Goal: Information Seeking & Learning: Understand process/instructions

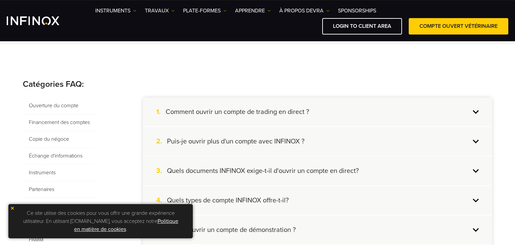
scroll to position [106, 0]
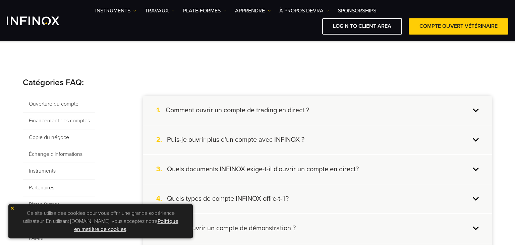
click at [67, 120] on span "Financement des comptes" at bounding box center [59, 121] width 72 height 17
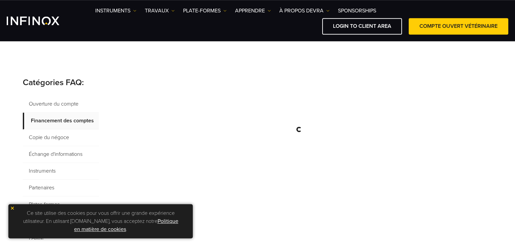
click at [13, 207] on img at bounding box center [12, 208] width 5 height 5
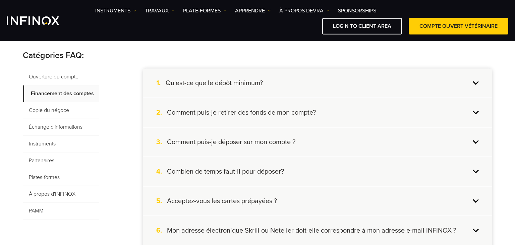
scroll to position [134, 0]
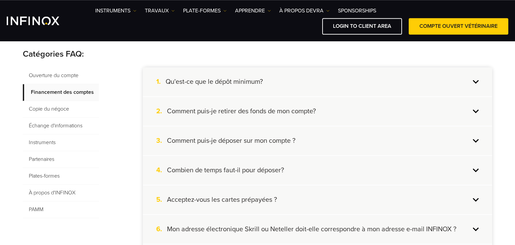
click at [450, 82] on div "1. Qu'est-ce que le dépôt minimum?" at bounding box center [317, 81] width 349 height 29
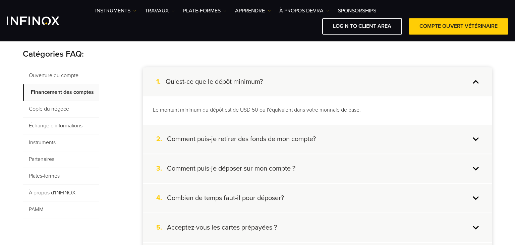
click at [450, 82] on div "1. Qu'est-ce que le dépôt minimum?" at bounding box center [317, 81] width 349 height 29
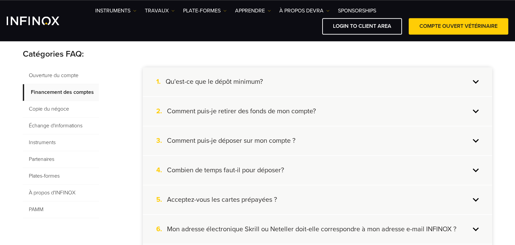
click at [415, 108] on div "2. Comment puis-je retirer des fonds de mon compte?" at bounding box center [317, 111] width 349 height 29
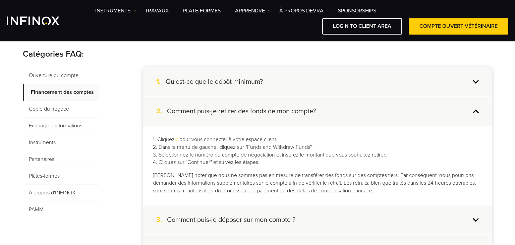
click at [415, 108] on div "2. Comment puis-je retirer des fonds de mon compte?" at bounding box center [317, 111] width 349 height 29
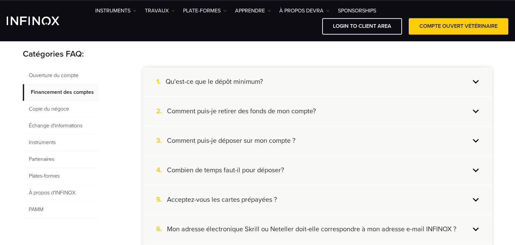
click at [285, 137] on h4 "Comment puis-je déposer sur mon compte ?" at bounding box center [231, 141] width 128 height 9
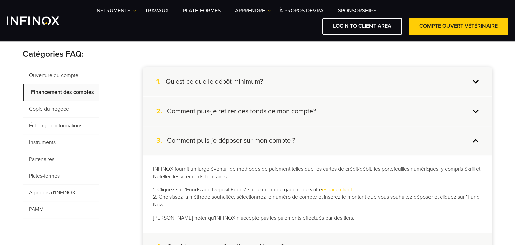
click at [285, 137] on h4 "Comment puis-je déposer sur mon compte ?" at bounding box center [231, 141] width 128 height 9
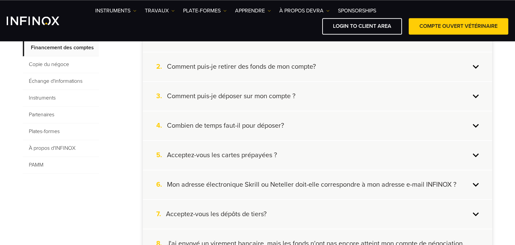
scroll to position [182, 0]
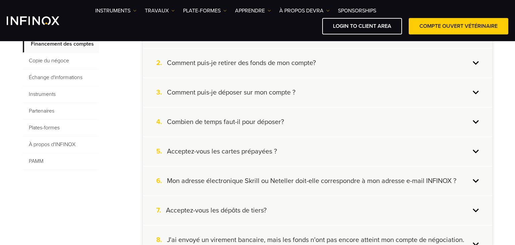
click at [266, 115] on div "4. Combien de temps faut-il pour déposer?" at bounding box center [317, 122] width 349 height 29
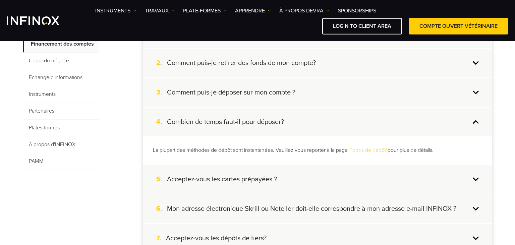
click at [265, 119] on h4 "Combien de temps faut-il pour déposer?" at bounding box center [225, 122] width 117 height 9
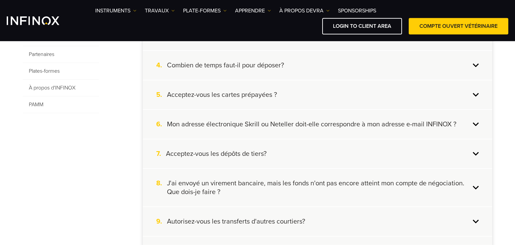
scroll to position [240, 0]
click at [265, 119] on h4 "Mon adresse électronique Skrill ou Neteller doit-elle correspondre à mon adress…" at bounding box center [311, 123] width 289 height 9
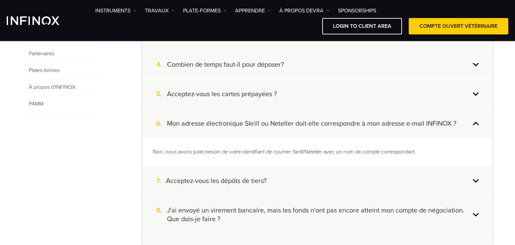
click at [265, 119] on h4 "Mon adresse électronique Skrill ou Neteller doit-elle correspondre à mon adress…" at bounding box center [311, 123] width 289 height 9
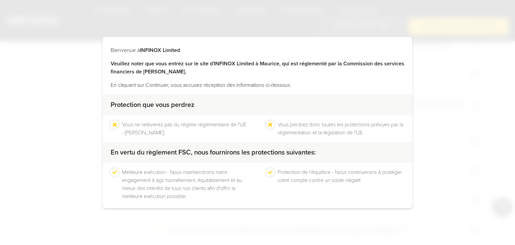
scroll to position [31, 0]
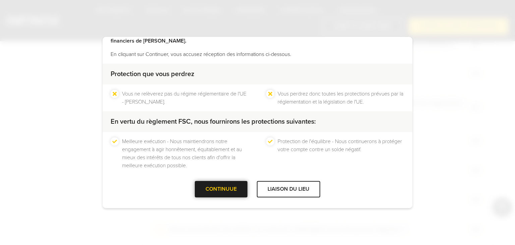
click at [221, 189] on div at bounding box center [221, 189] width 0 height 0
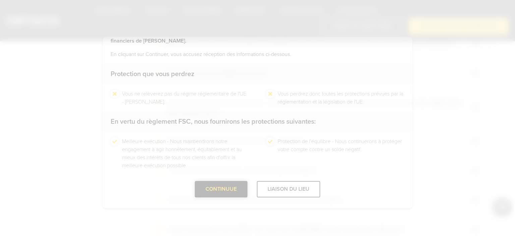
scroll to position [0, 0]
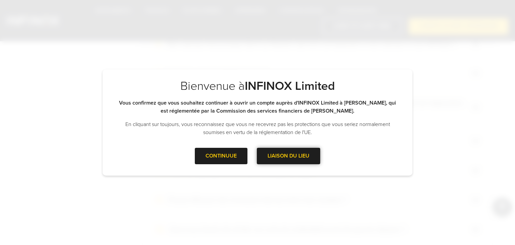
click at [289, 156] on div at bounding box center [289, 156] width 0 height 0
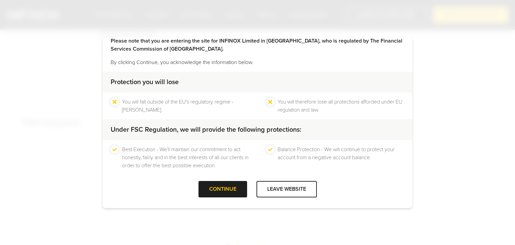
scroll to position [23, 0]
click at [223, 189] on div at bounding box center [223, 189] width 0 height 0
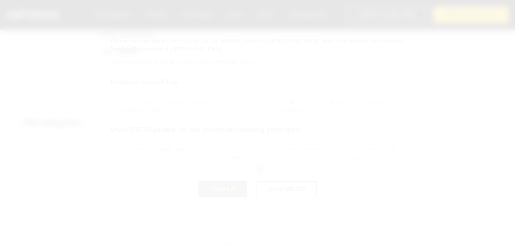
scroll to position [0, 0]
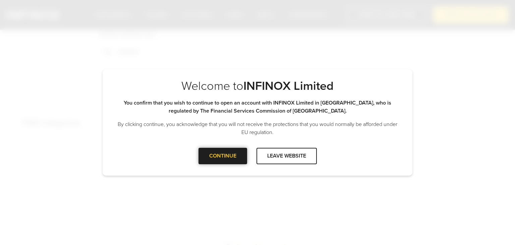
click at [223, 156] on div at bounding box center [223, 156] width 0 height 0
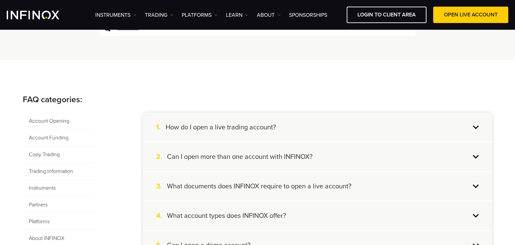
scroll to position [78, 0]
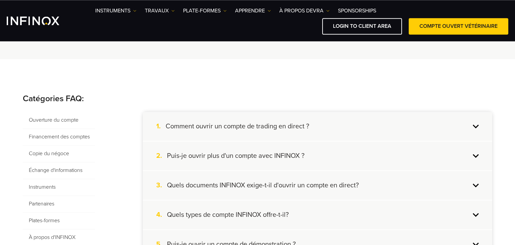
click at [68, 140] on span "Financement des comptes" at bounding box center [59, 137] width 72 height 17
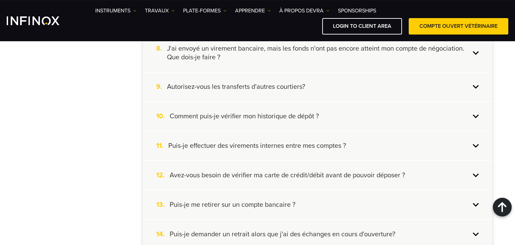
scroll to position [377, 0]
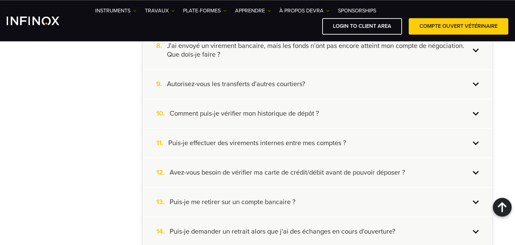
click at [311, 115] on h4 "Comment puis-je vérifier mon historique de dépôt ?" at bounding box center [244, 113] width 149 height 9
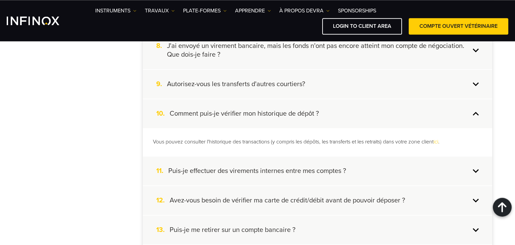
click at [311, 115] on h4 "Comment puis-je vérifier mon historique de dépôt ?" at bounding box center [244, 113] width 149 height 9
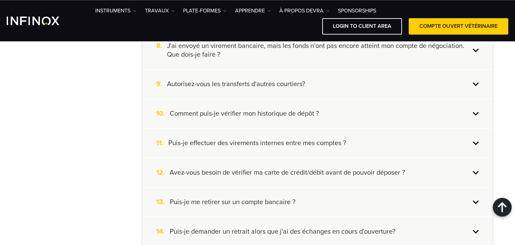
click at [288, 173] on h4 "Avez-vous besoin de vérifier ma carte de crédit/débit avant de pouvoir déposer ?" at bounding box center [287, 172] width 235 height 9
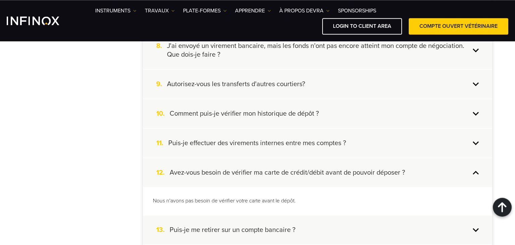
click at [288, 173] on h4 "Avez-vous besoin de vérifier ma carte de crédit/débit avant de pouvoir déposer ?" at bounding box center [287, 172] width 235 height 9
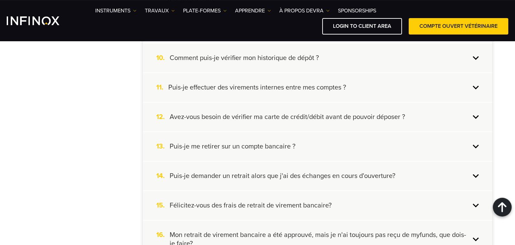
scroll to position [433, 0]
click at [285, 95] on div "11. Puis-je effectuer des virements internes entre mes comptes ?" at bounding box center [317, 87] width 349 height 29
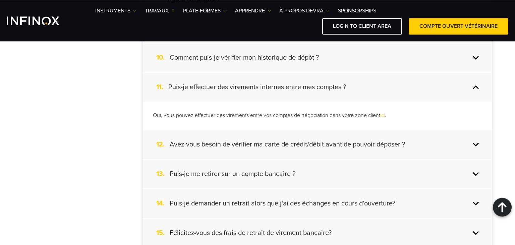
click at [285, 95] on div "11. Puis-je effectuer des virements internes entre mes comptes ?" at bounding box center [317, 87] width 349 height 29
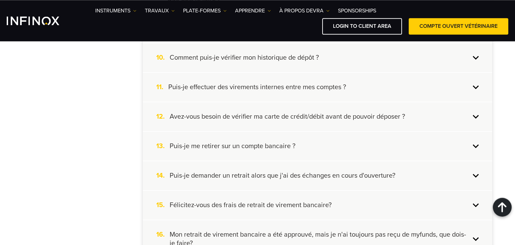
click at [259, 145] on h4 "Puis-je me retirer sur un compte bancaire ?" at bounding box center [233, 146] width 126 height 9
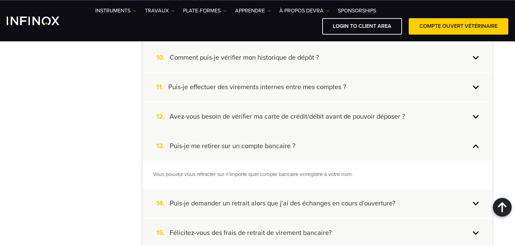
click at [259, 146] on h4 "Puis-je me retirer sur un compte bancaire ?" at bounding box center [233, 146] width 126 height 9
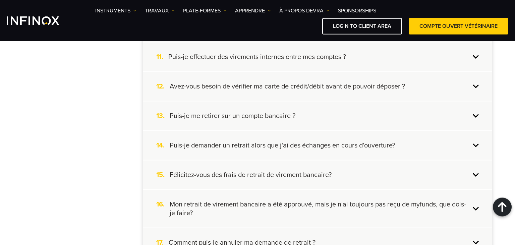
scroll to position [479, 0]
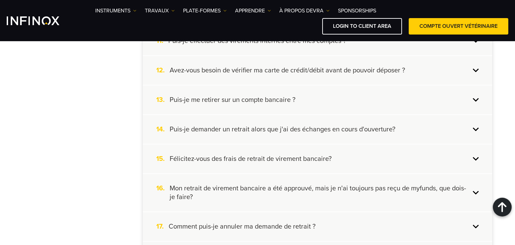
click at [275, 129] on h4 "Puis-je demander un retrait alors que j'ai des échanges en cours d'ouverture?" at bounding box center [283, 129] width 226 height 9
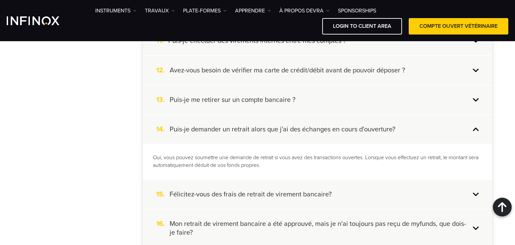
click at [275, 129] on h4 "Puis-je demander un retrait alors que j'ai des échanges en cours d'ouverture?" at bounding box center [283, 129] width 226 height 9
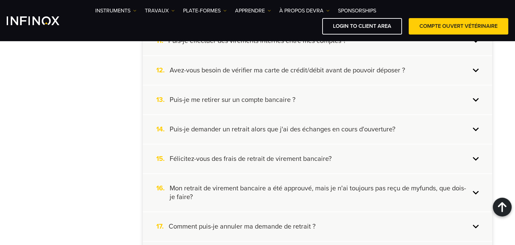
click at [280, 155] on h4 "Félicitez-vous des frais de retrait de virement bancaire?" at bounding box center [251, 159] width 162 height 9
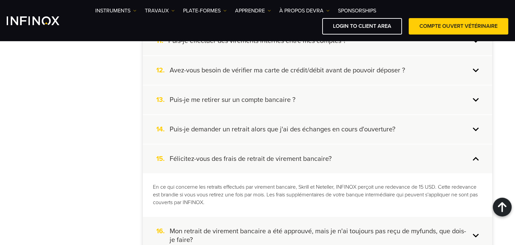
click at [278, 155] on h4 "Félicitez-vous des frais de retrait de virement bancaire?" at bounding box center [251, 159] width 162 height 9
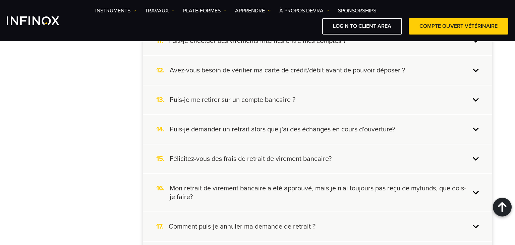
click at [278, 155] on h4 "Félicitez-vous des frais de retrait de virement bancaire?" at bounding box center [251, 159] width 162 height 9
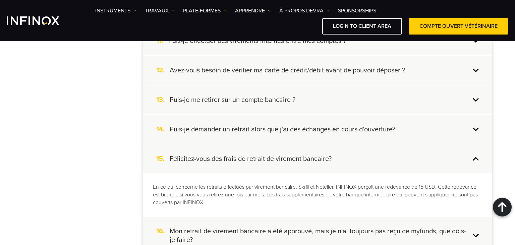
click at [278, 155] on h4 "Félicitez-vous des frais de retrait de virement bancaire?" at bounding box center [251, 159] width 162 height 9
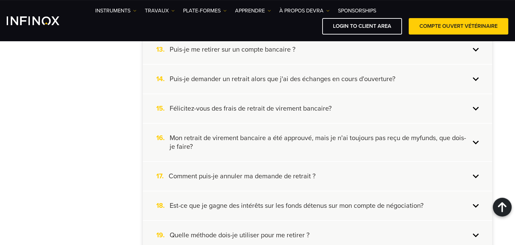
scroll to position [530, 0]
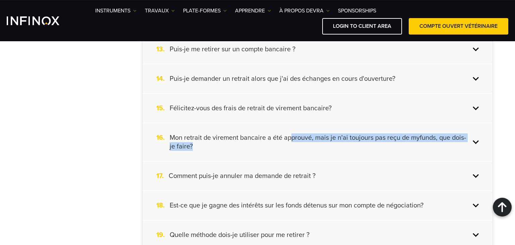
click at [290, 142] on h4 "Mon retrait de virement bancaire a été approuvé, mais je n'ai toujours pas reçu…" at bounding box center [320, 141] width 301 height 17
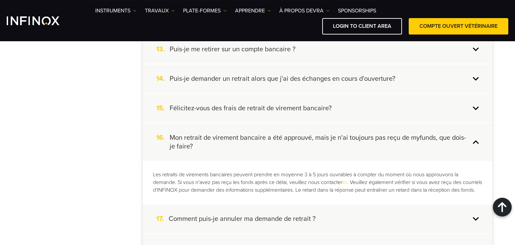
click at [280, 141] on h4 "Mon retrait de virement bancaire a été approuvé, mais je n'ai toujours pas reçu…" at bounding box center [320, 141] width 301 height 17
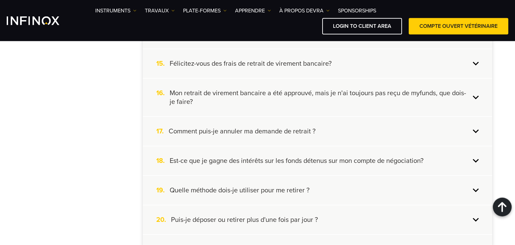
scroll to position [585, 0]
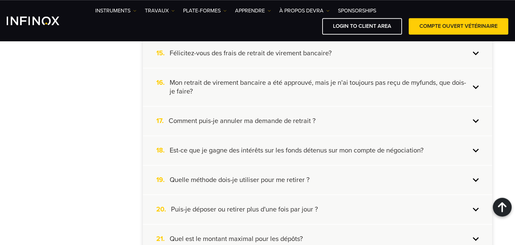
click at [283, 146] on h4 "Est-ce que je gagne des intérêts sur les fonds détenus sur mon compte de négoci…" at bounding box center [297, 150] width 254 height 9
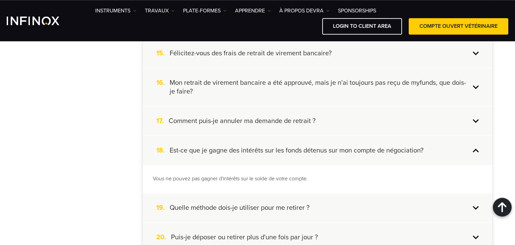
click at [283, 147] on h4 "Est-ce que je gagne des intérêts sur les fonds détenus sur mon compte de négoci…" at bounding box center [297, 150] width 254 height 9
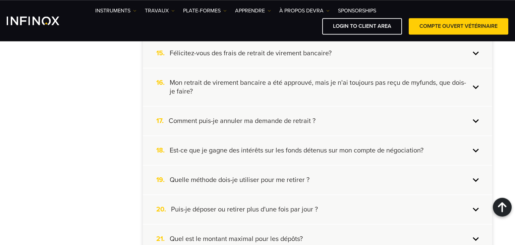
click at [269, 176] on h4 "Quelle méthode dois-je utiliser pour me retirer ?" at bounding box center [240, 180] width 140 height 9
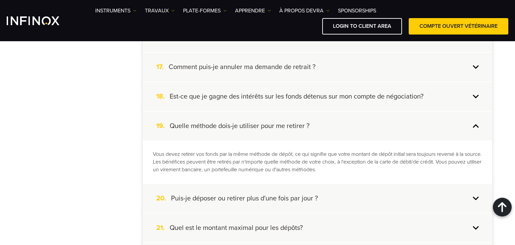
scroll to position [639, 0]
drag, startPoint x: 344, startPoint y: 153, endPoint x: 400, endPoint y: 151, distance: 56.4
click at [400, 151] on p "Vous devez retirer vos fonds par la même méthode de dépôt, ce qui signifie que …" at bounding box center [317, 162] width 329 height 23
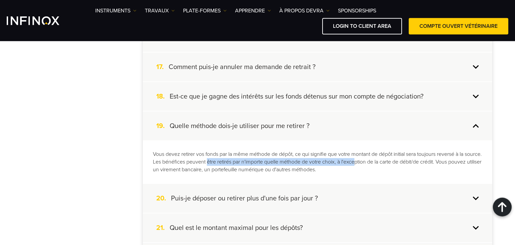
drag, startPoint x: 226, startPoint y: 162, endPoint x: 374, endPoint y: 158, distance: 148.3
click at [374, 158] on p "Vous devez retirer vos fonds par la même méthode de dépôt, ce qui signifie que …" at bounding box center [317, 162] width 329 height 23
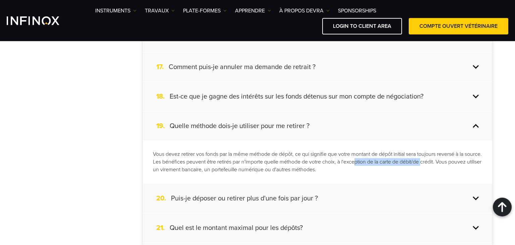
drag, startPoint x: 374, startPoint y: 158, endPoint x: 441, endPoint y: 157, distance: 67.1
click at [441, 157] on p "Vous devez retirer vos fonds par la même méthode de dépôt, ce qui signifie que …" at bounding box center [317, 162] width 329 height 23
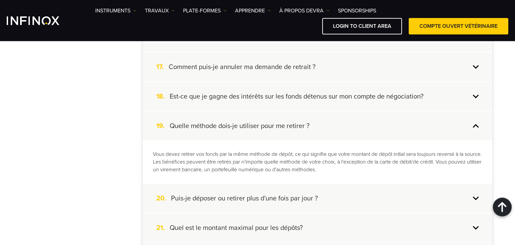
click at [441, 156] on p "Vous devez retirer vos fonds par la même méthode de dépôt, ce qui signifie que …" at bounding box center [317, 162] width 329 height 23
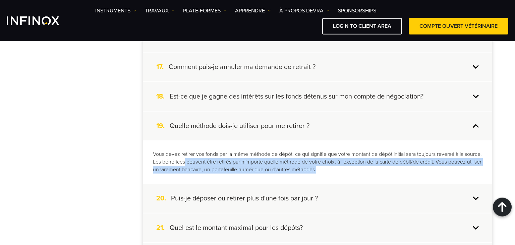
drag, startPoint x: 202, startPoint y: 160, endPoint x: 425, endPoint y: 163, distance: 222.7
click at [425, 163] on p "Vous devez retirer vos fonds par la même méthode de dépôt, ce qui signifie que …" at bounding box center [317, 162] width 329 height 23
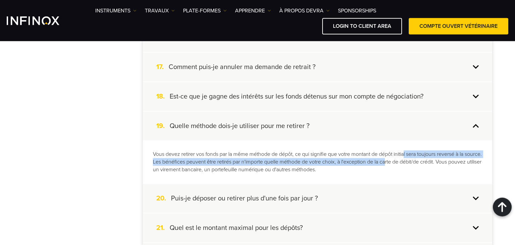
drag, startPoint x: 407, startPoint y: 151, endPoint x: 406, endPoint y: 163, distance: 12.1
click at [406, 163] on p "Vous devez retirer vos fonds par la même méthode de dépôt, ce qui signifie que …" at bounding box center [317, 162] width 329 height 23
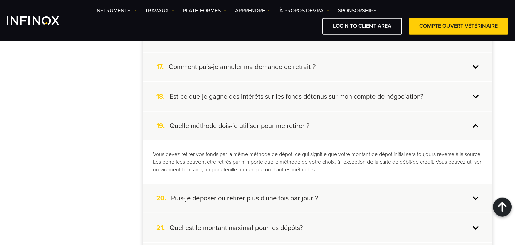
click at [406, 163] on p "Vous devez retirer vos fonds par la même méthode de dépôt, ce qui signifie que …" at bounding box center [317, 162] width 329 height 23
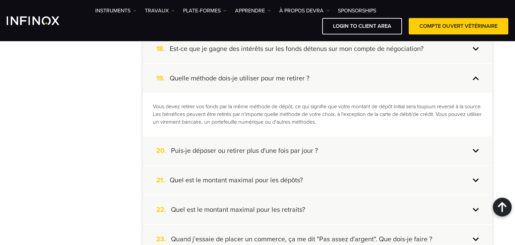
scroll to position [687, 0]
click at [341, 155] on div "20. Puis-je déposer ou retirer plus d'une fois par jour ?" at bounding box center [317, 150] width 349 height 29
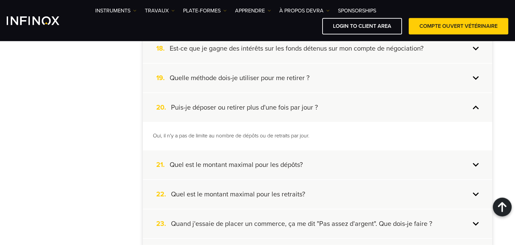
click at [290, 165] on h4 "Quel est le montant maximal pour les dépôts?" at bounding box center [236, 165] width 133 height 9
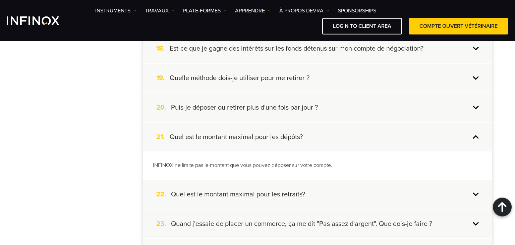
click at [259, 192] on h4 "Quel est le montant maximal pour les retraits?" at bounding box center [238, 194] width 134 height 9
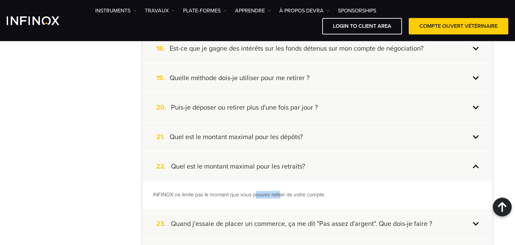
drag, startPoint x: 258, startPoint y: 191, endPoint x: 284, endPoint y: 188, distance: 25.9
click at [282, 188] on div "INFINOX ne limite pas le montant que vous pouvez retirer de votre compte." at bounding box center [317, 195] width 349 height 28
click at [283, 191] on p "INFINOX ne limite pas le montant que vous pouvez retirer de votre compte." at bounding box center [317, 195] width 329 height 8
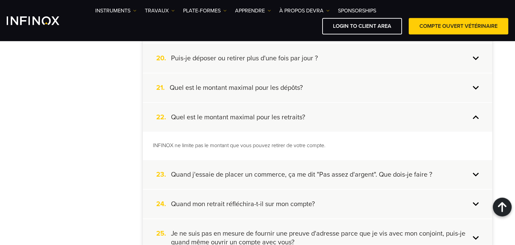
scroll to position [736, 0]
click at [284, 170] on h4 "Quand j'essaie de placer un commerce, ça me dit "Pas assez d'argent". Que dois-…" at bounding box center [301, 174] width 261 height 9
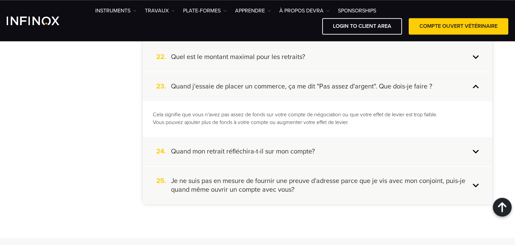
scroll to position [797, 0]
click at [302, 149] on h4 "Quand mon retrait réfléchira-t-il sur mon compte?" at bounding box center [243, 151] width 144 height 9
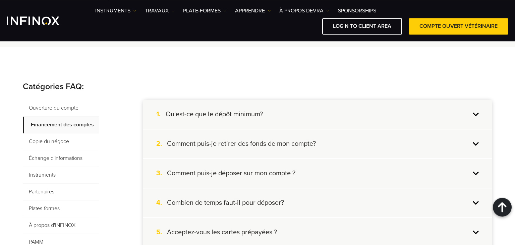
scroll to position [0, 0]
